Goal: Information Seeking & Learning: Check status

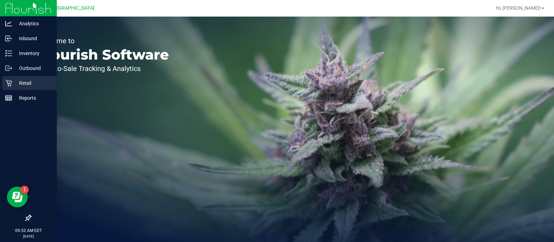
click at [15, 83] on p "Retail" at bounding box center [33, 83] width 42 height 8
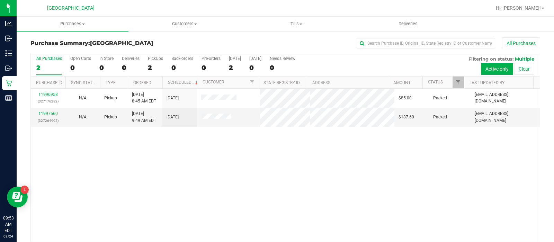
click at [199, 33] on div "Purchase Summary: [GEOGRAPHIC_DATA] WC All Purchases All Purchases 2 Open Carts…" at bounding box center [285, 147] width 537 height 234
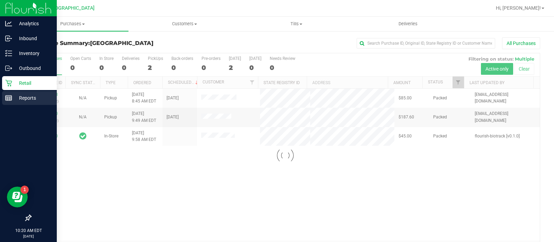
click at [14, 96] on p "Reports" at bounding box center [33, 98] width 42 height 8
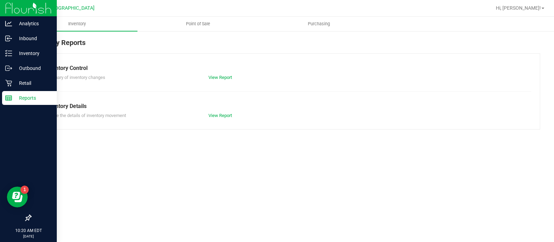
click at [213, 13] on div at bounding box center [307, 7] width 367 height 13
click at [203, 24] on span "Point of Sale" at bounding box center [197, 24] width 43 height 6
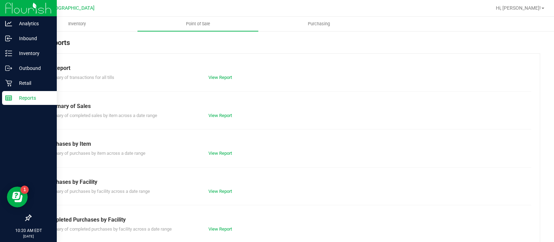
click at [210, 223] on div "Completed Purchases by Facility" at bounding box center [285, 220] width 481 height 8
click at [210, 226] on link "View Report" at bounding box center [220, 228] width 24 height 5
